Goal: Find specific page/section: Find specific page/section

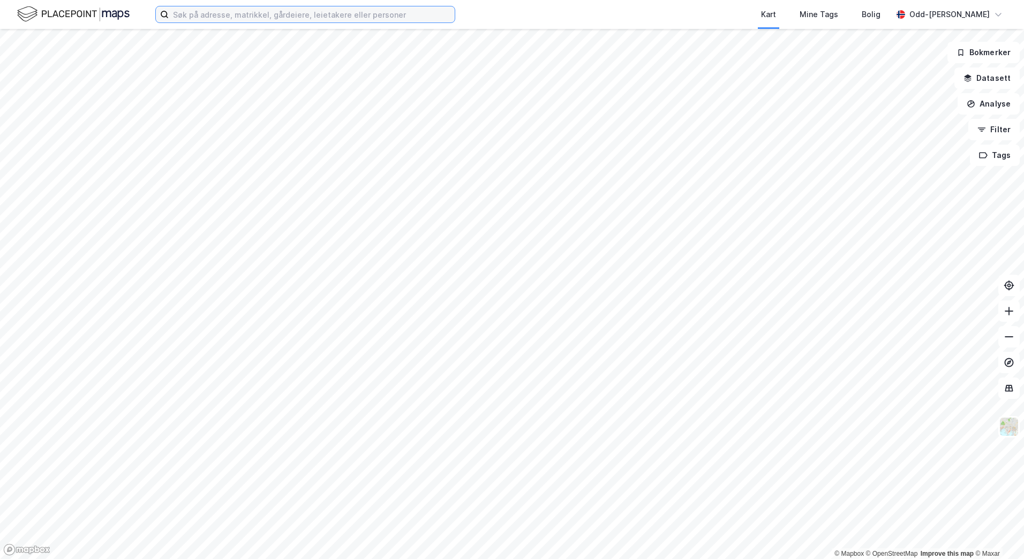
click at [190, 17] on input at bounding box center [312, 14] width 286 height 16
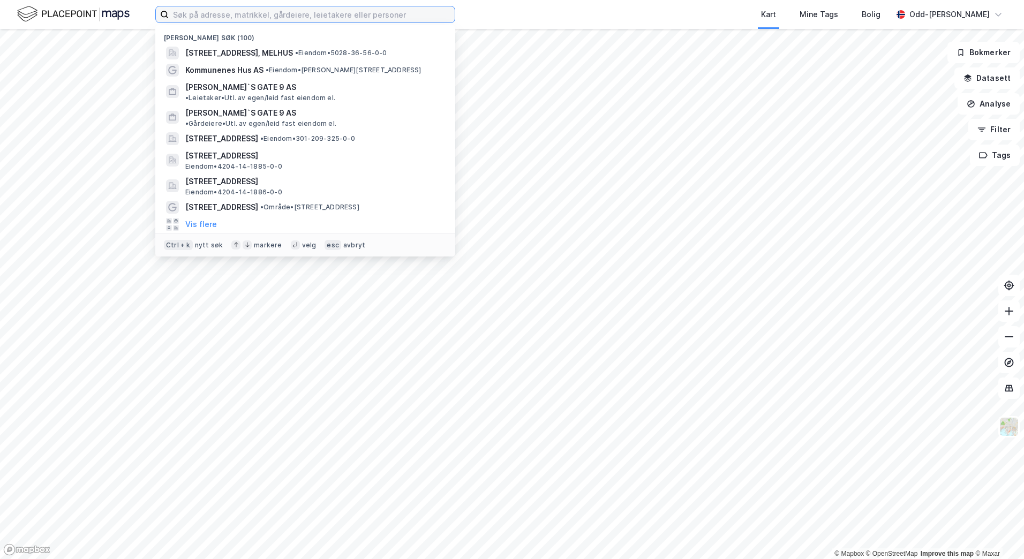
paste input "[STREET_ADDRESS]"
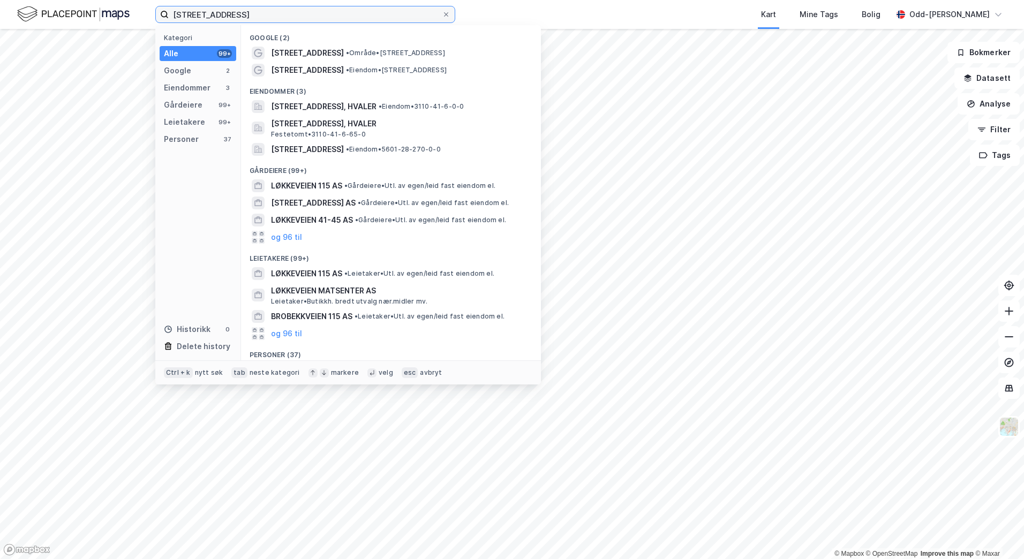
drag, startPoint x: 247, startPoint y: 13, endPoint x: 120, endPoint y: 14, distance: 127.4
click at [120, 14] on div "[STREET_ADDRESS] Kategori Alle 99+ Google 2 Eiendommer 3 Gårdeiere 99+ Leietake…" at bounding box center [512, 14] width 1024 height 29
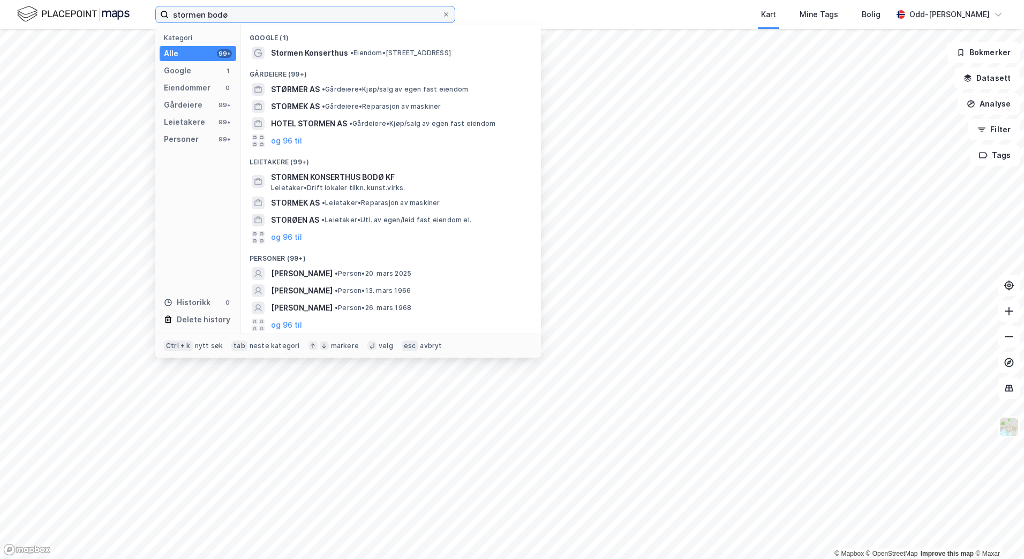
click at [248, 10] on input "stormen bodø" at bounding box center [305, 14] width 273 height 16
drag, startPoint x: 248, startPoint y: 11, endPoint x: 138, endPoint y: 13, distance: 110.3
click at [138, 13] on div "stormen bodø Kategori Alle 99+ Google 1 Eiendommer 0 Gårdeiere 99+ Leietakere 9…" at bounding box center [512, 14] width 1024 height 29
paste input "Storgata 4 C"
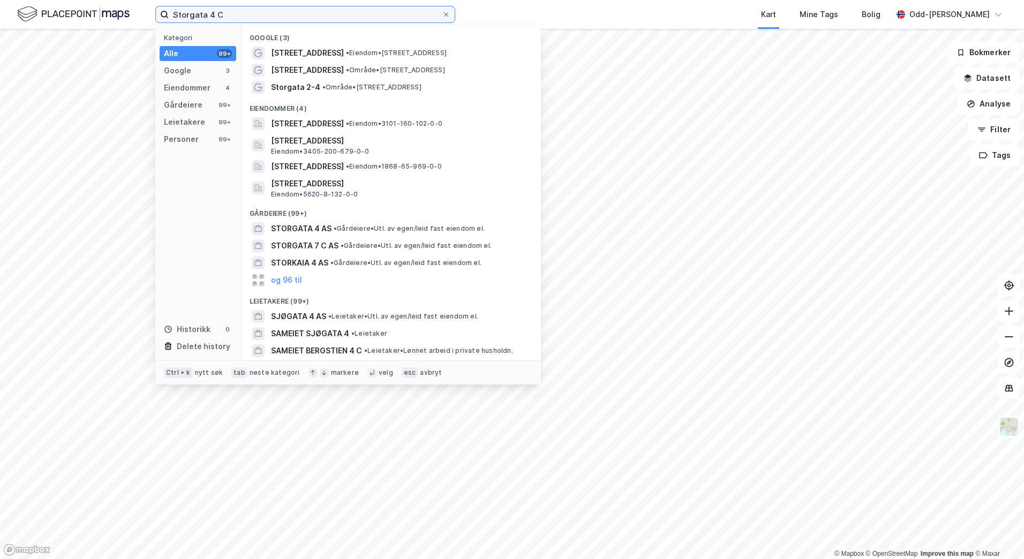
type input "Storgata 4 C"
